Goal: Information Seeking & Learning: Learn about a topic

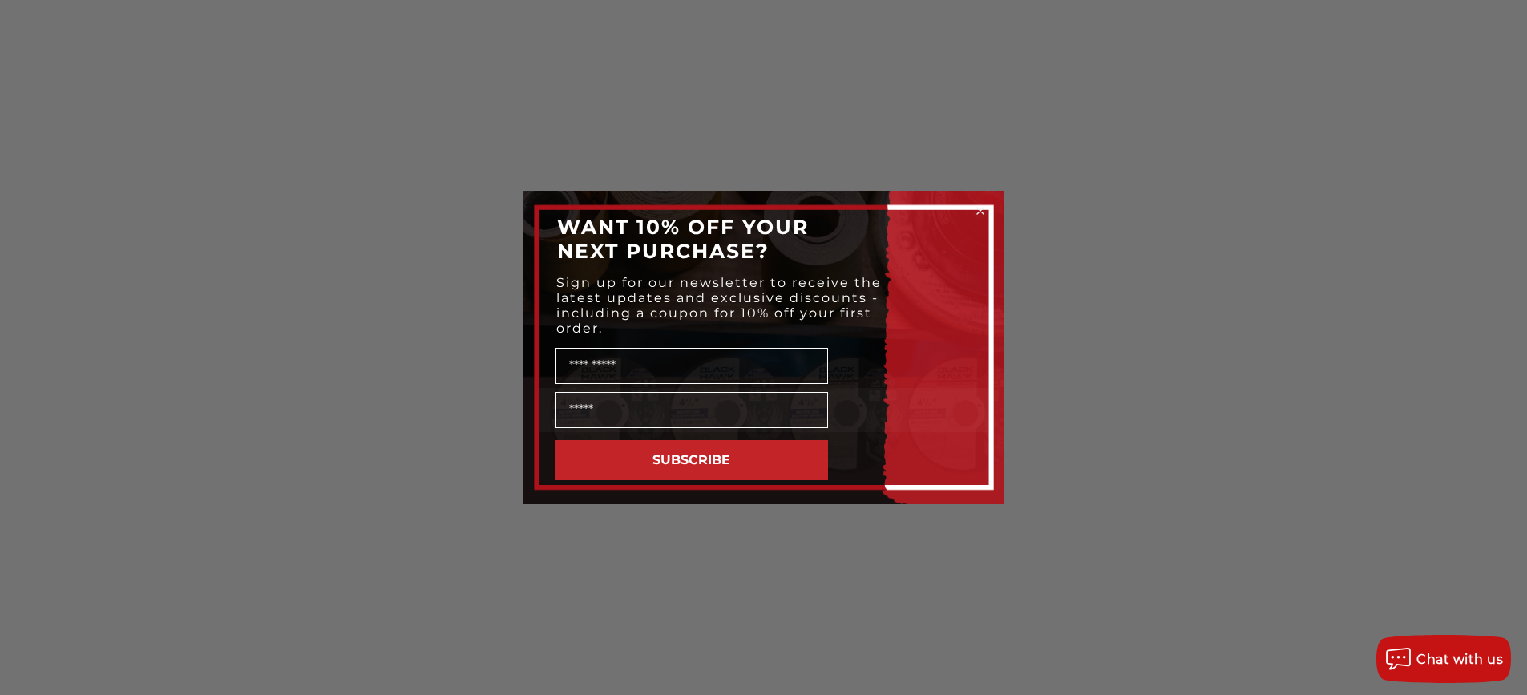
click at [156, 345] on div "Close dialog WANT 10% OFF YOUR NEXT PURCHASE? Sign up for our newsletter to rec…" at bounding box center [763, 347] width 1527 height 695
click at [982, 210] on circle "Close dialog" at bounding box center [979, 211] width 15 height 15
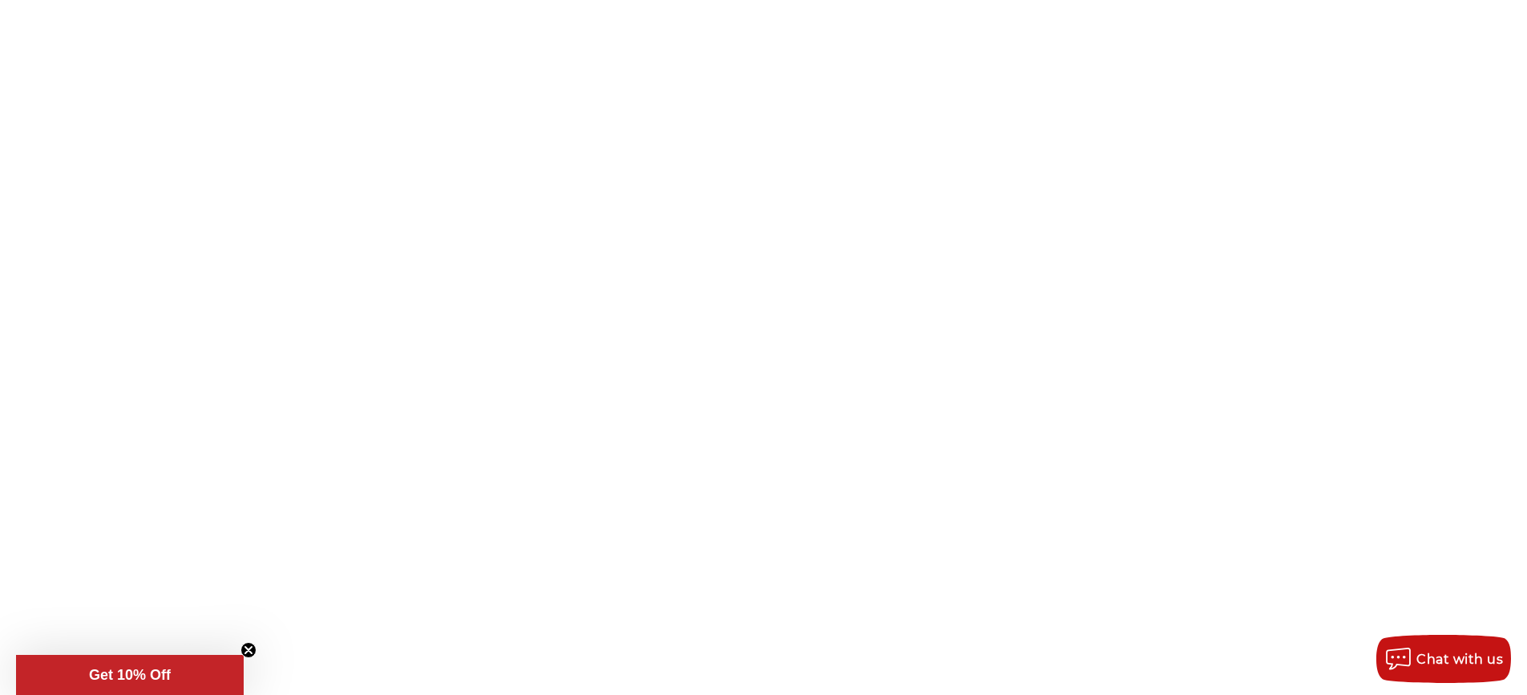
click at [150, 668] on span "Get 10% Off" at bounding box center [130, 675] width 82 height 16
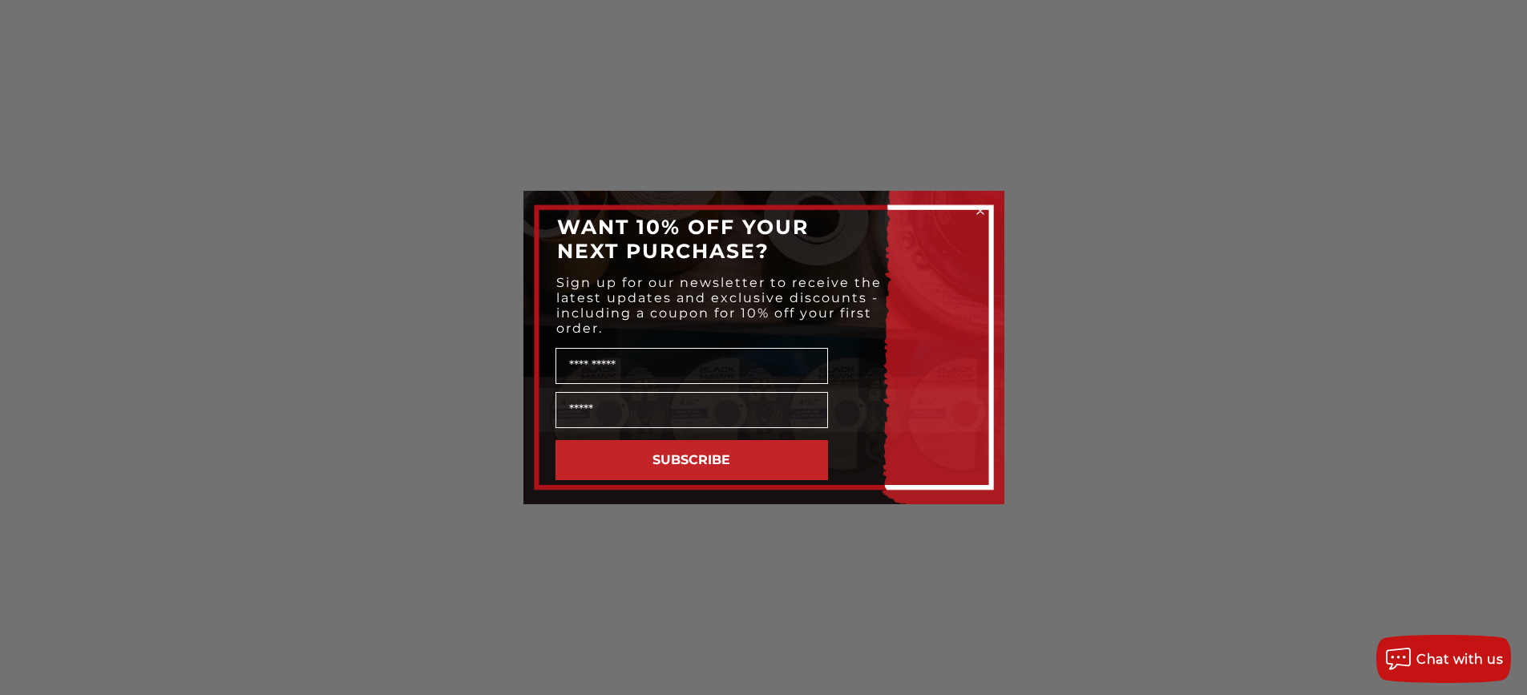
click at [981, 208] on circle "Close dialog" at bounding box center [979, 211] width 15 height 15
